Goal: Task Accomplishment & Management: Manage account settings

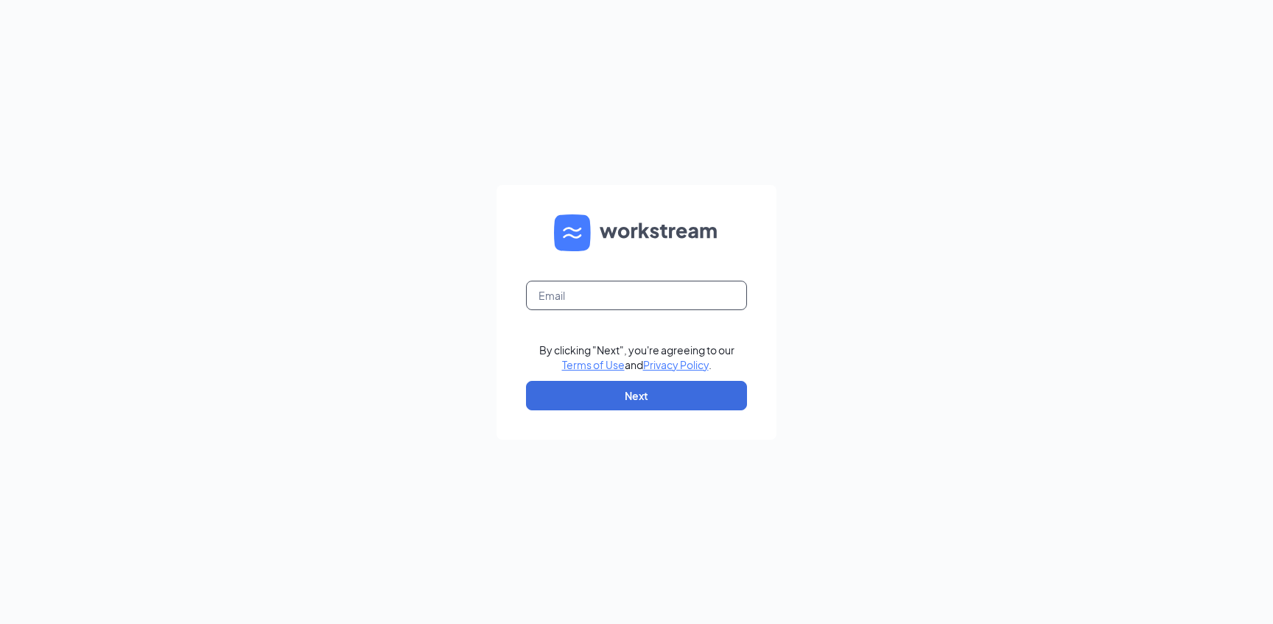
click at [603, 288] on input "text" at bounding box center [636, 295] width 221 height 29
type input "szach@runza.com"
click at [633, 401] on button "Next" at bounding box center [636, 395] width 221 height 29
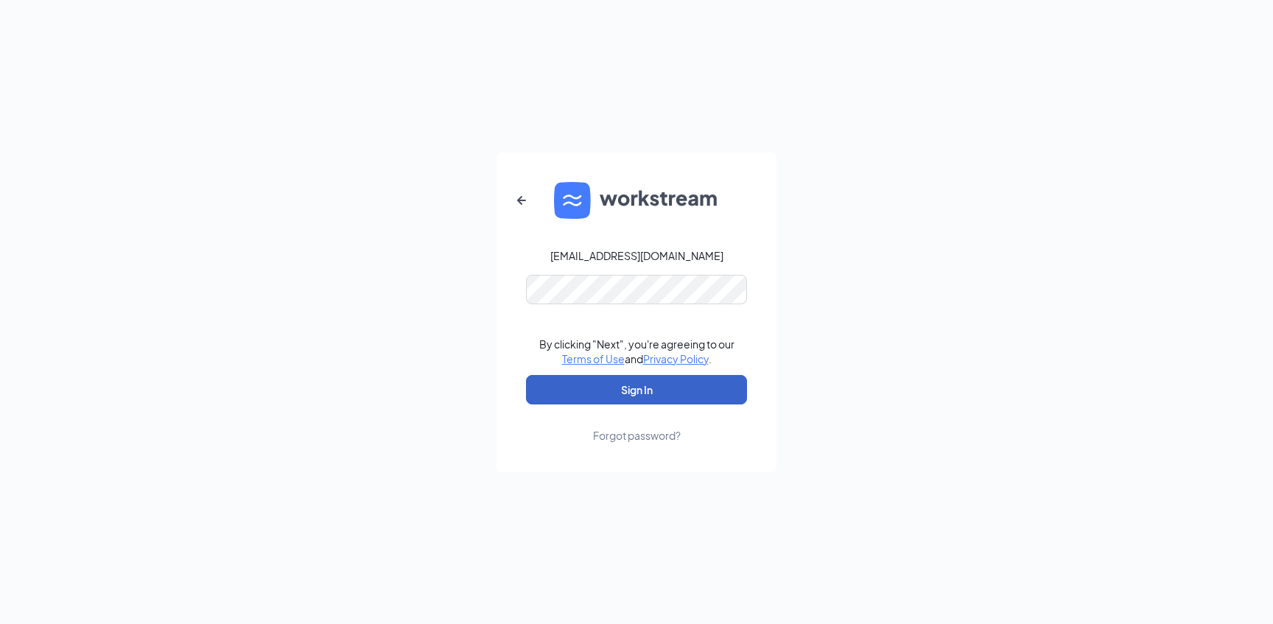
click at [599, 390] on button "Sign In" at bounding box center [636, 389] width 221 height 29
